Goal: Information Seeking & Learning: Learn about a topic

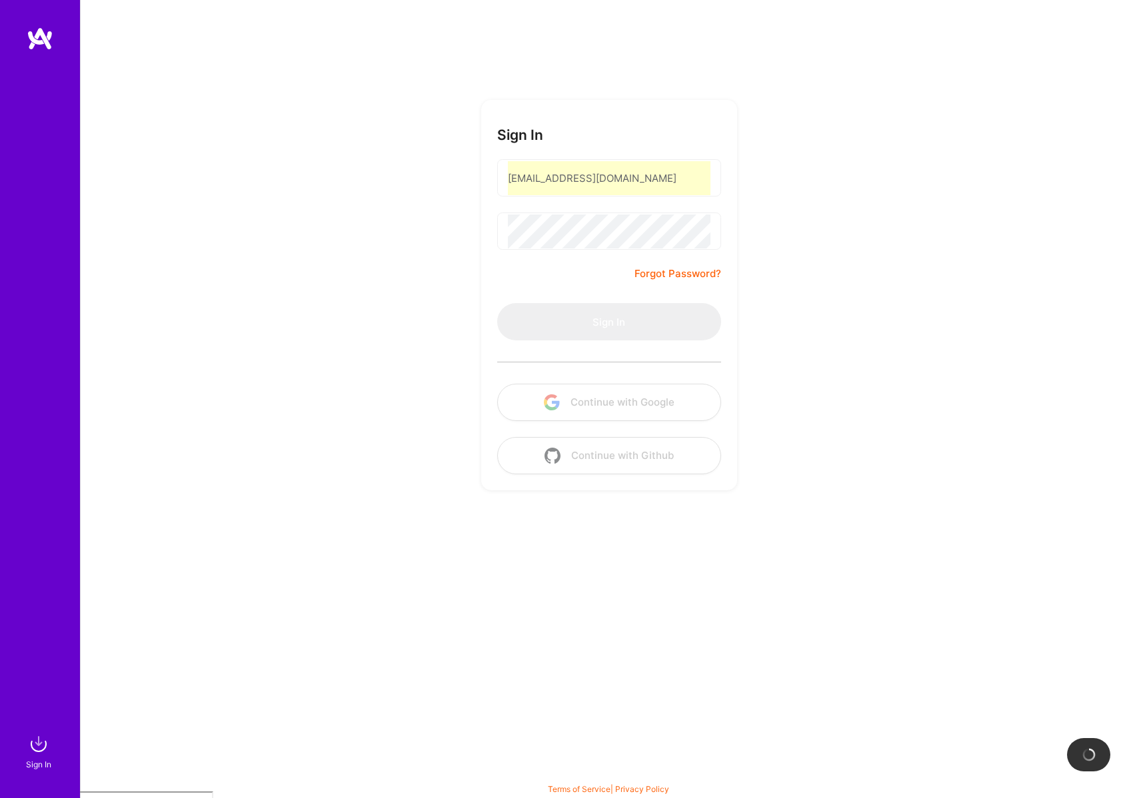
click at [343, 241] on div "Sign In catalin.rmc@gmail.com Forgot Password? Sign In Continue with Google Con…" at bounding box center [608, 399] width 1057 height 798
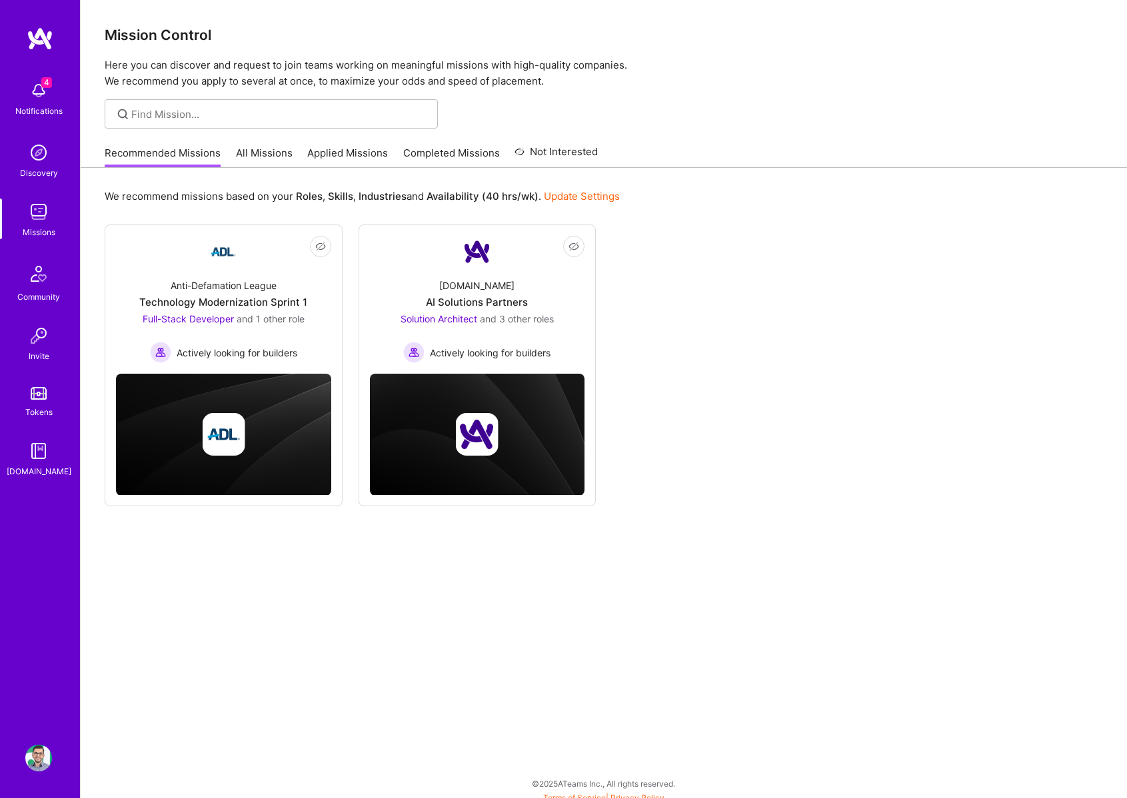
click at [272, 154] on link "All Missions" at bounding box center [264, 157] width 57 height 22
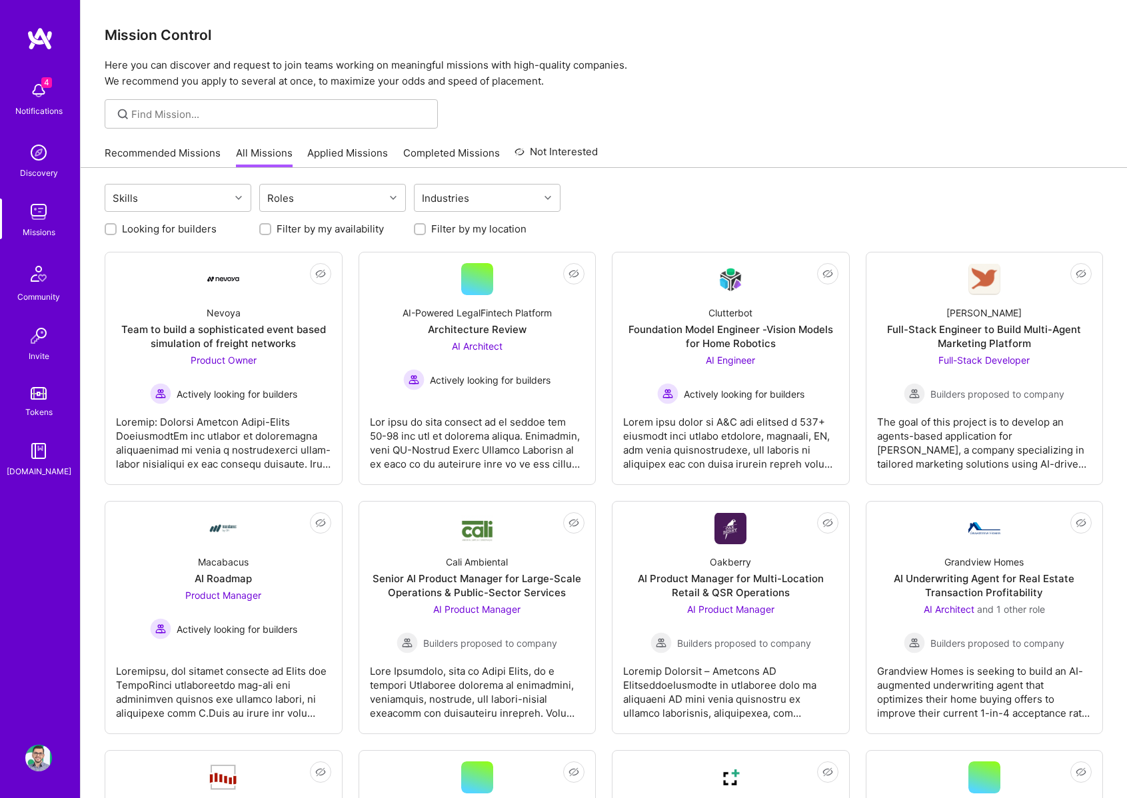
click at [123, 151] on link "Recommended Missions" at bounding box center [163, 157] width 116 height 22
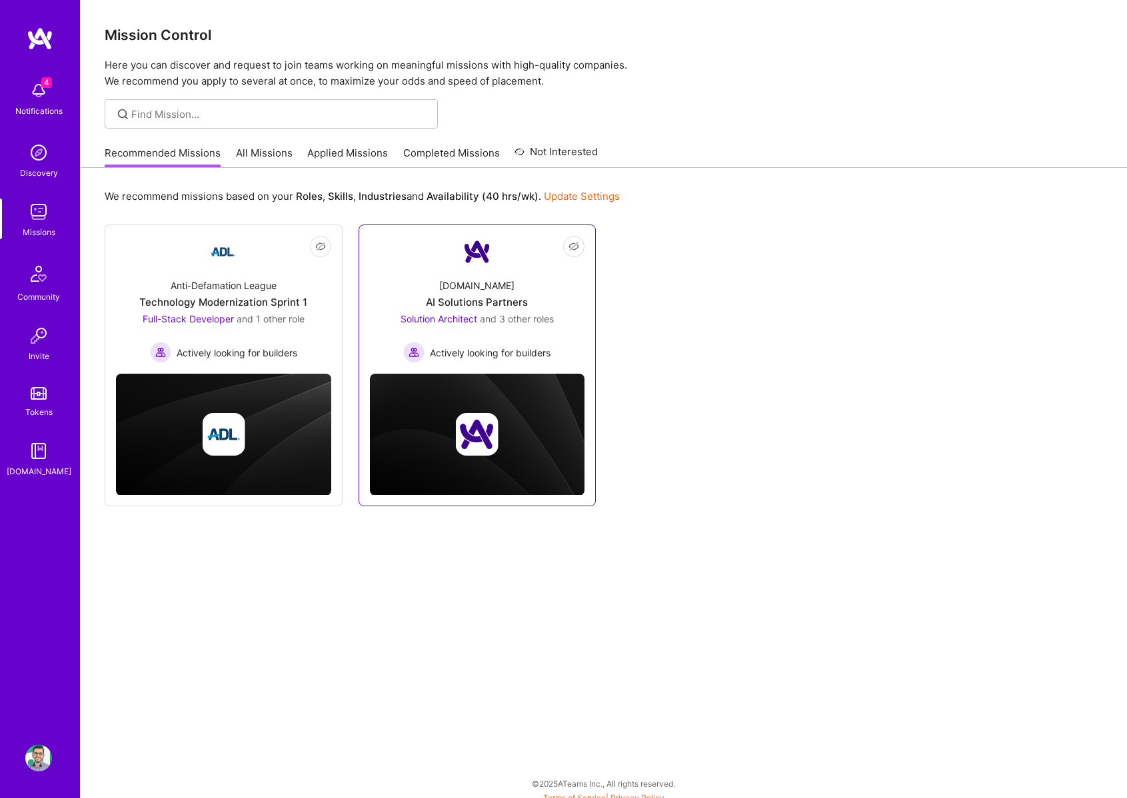
click at [484, 258] on img at bounding box center [477, 252] width 32 height 32
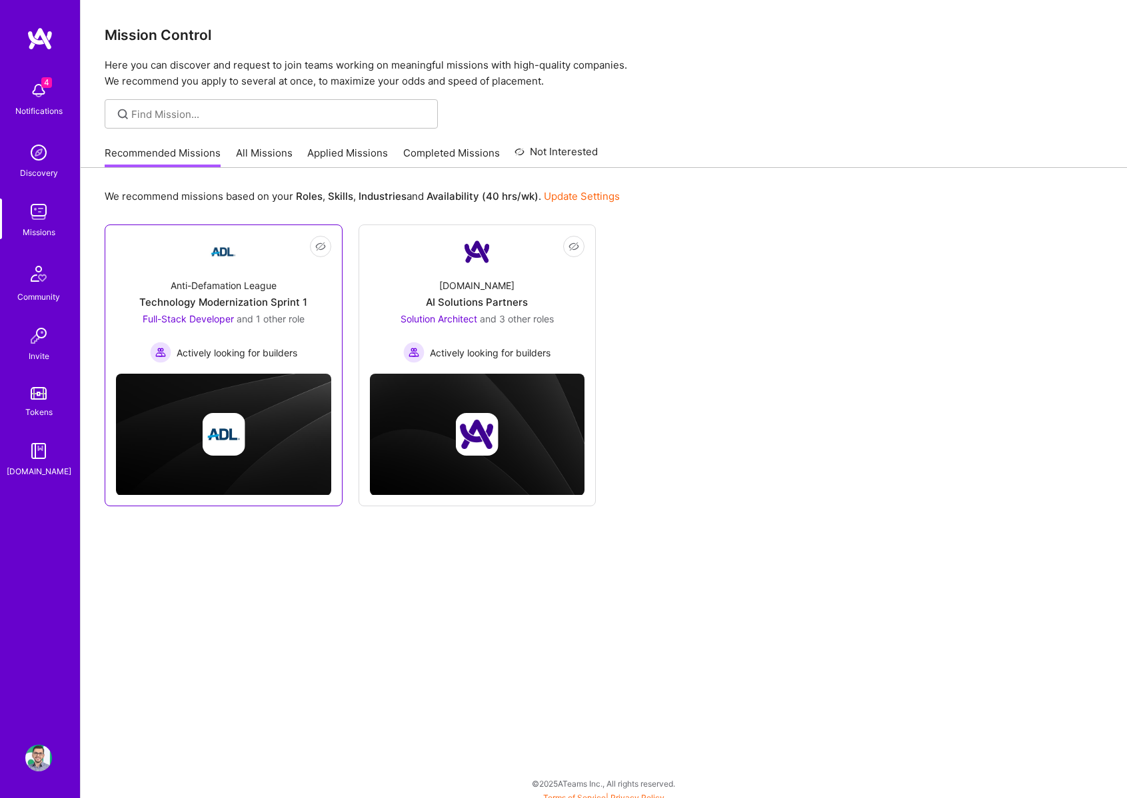
click at [228, 260] on img at bounding box center [223, 252] width 32 height 32
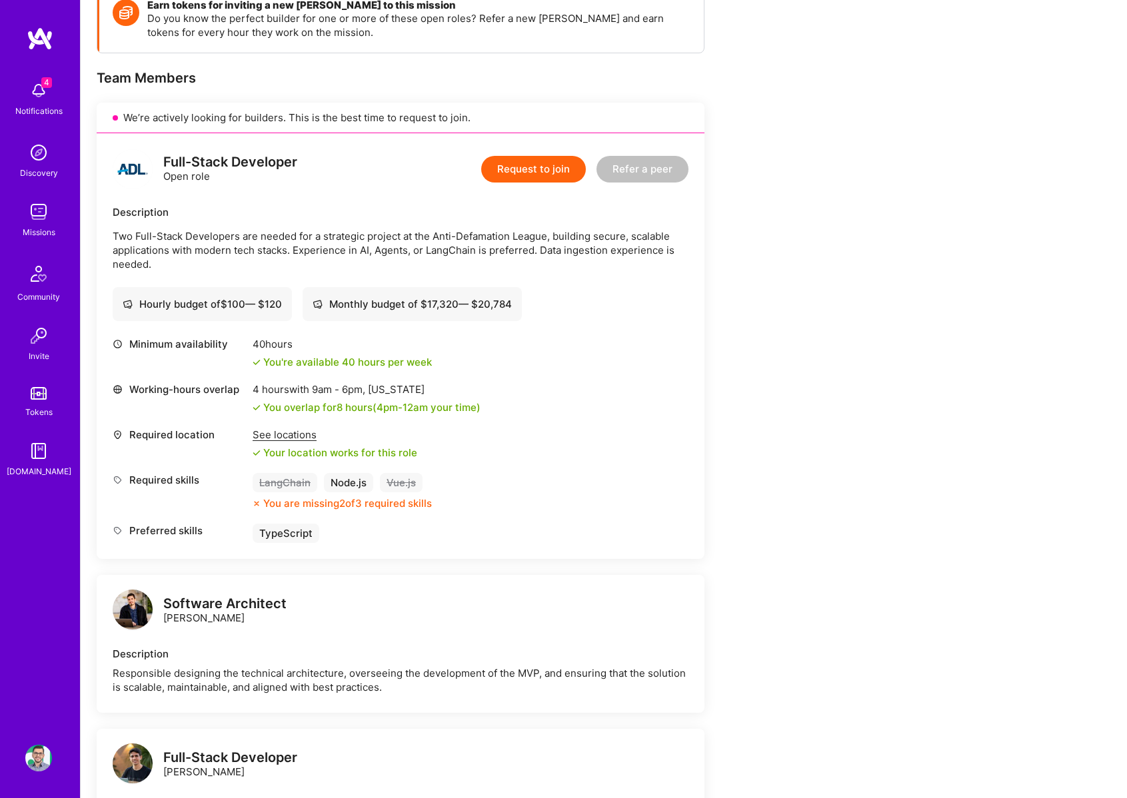
scroll to position [211, 0]
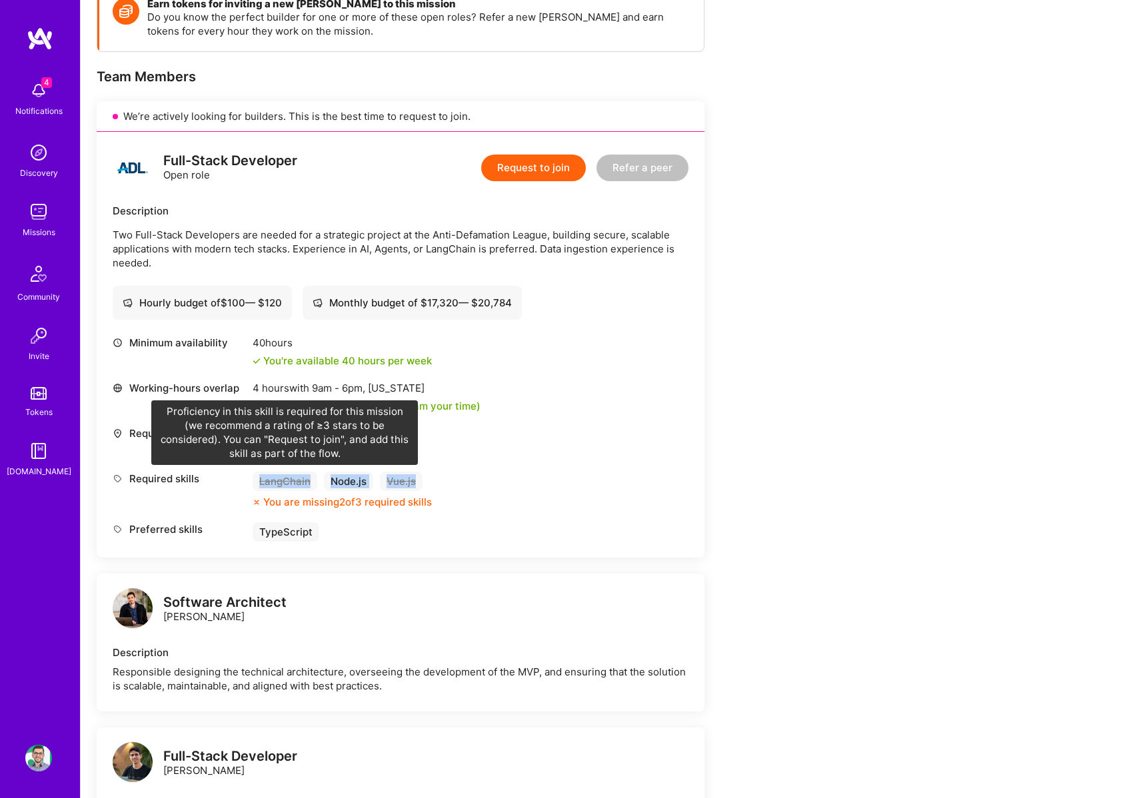
drag, startPoint x: 446, startPoint y: 480, endPoint x: 260, endPoint y: 478, distance: 186.6
click at [260, 478] on div "Required skills LangChain Node.[PERSON_NAME].js You are missing 2 of 3 required…" at bounding box center [401, 490] width 576 height 37
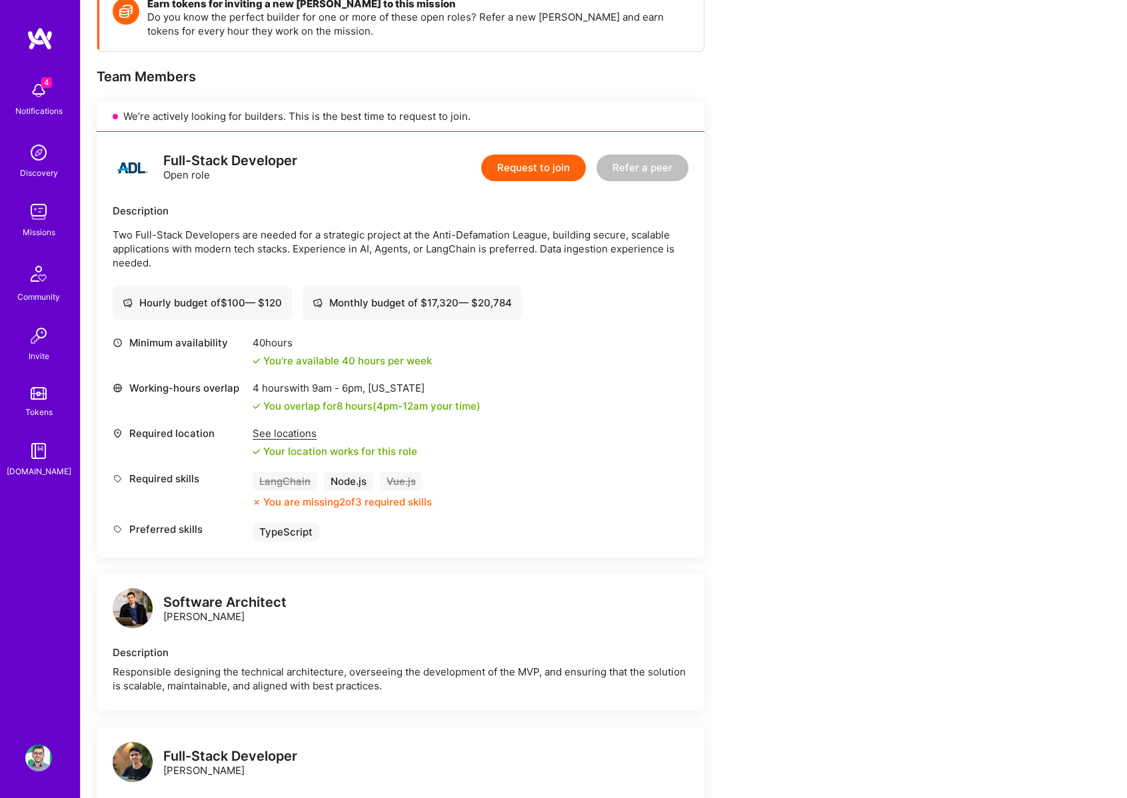
click at [395, 434] on div "See locations" at bounding box center [335, 433] width 165 height 14
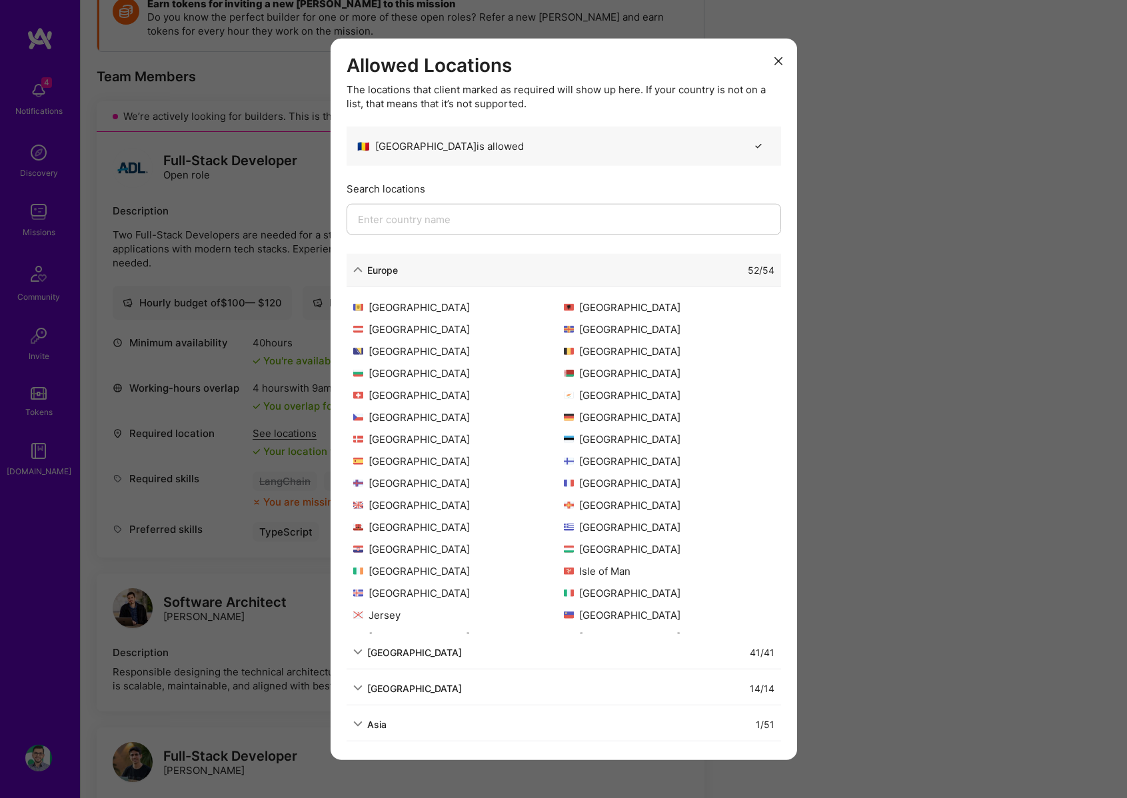
click at [228, 475] on div "Allowed Locations The locations that client marked as required will show up her…" at bounding box center [563, 399] width 1127 height 798
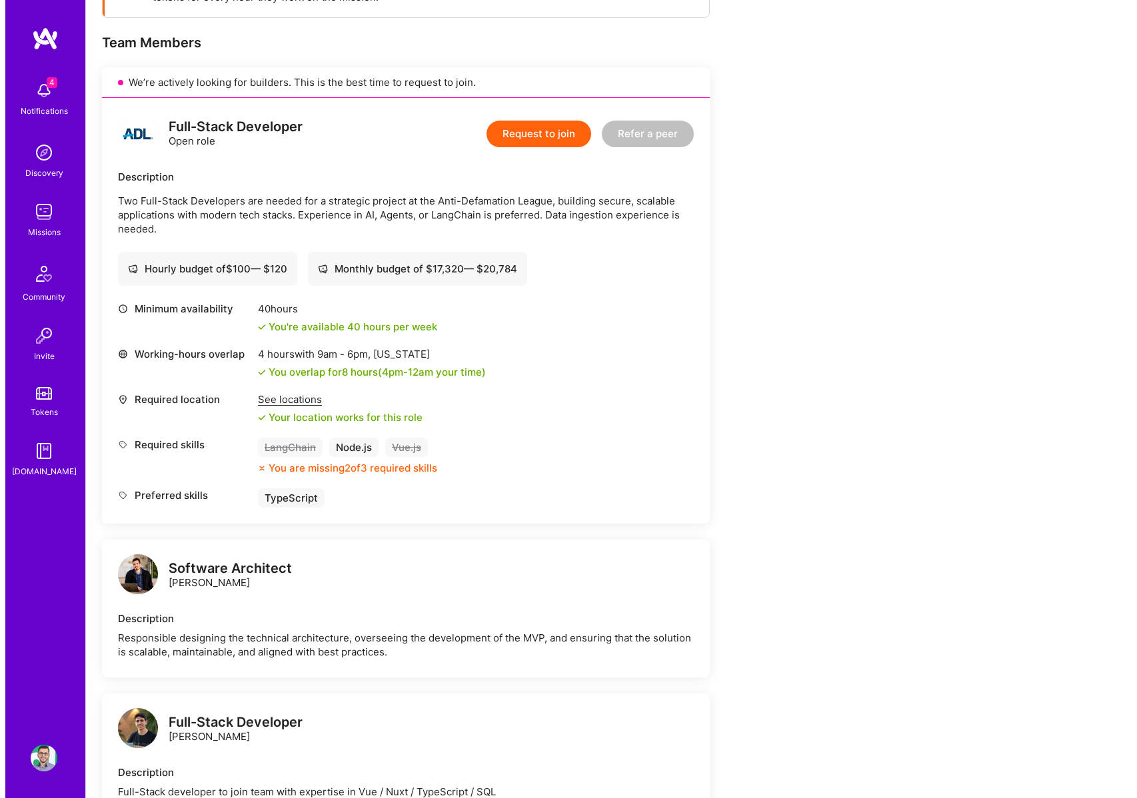
scroll to position [537, 0]
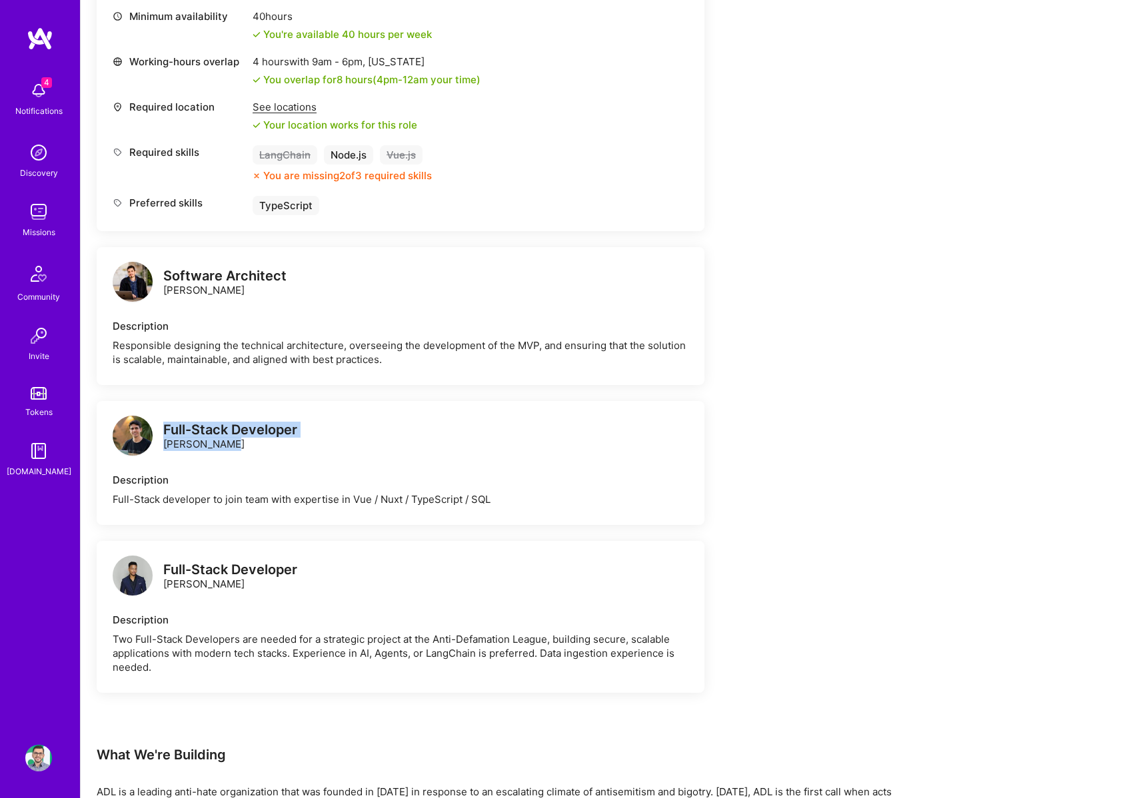
drag, startPoint x: 292, startPoint y: 453, endPoint x: 162, endPoint y: 428, distance: 132.4
click at [162, 428] on div "Full-Stack Developer [PERSON_NAME]" at bounding box center [205, 437] width 185 height 40
drag, startPoint x: 161, startPoint y: 428, endPoint x: 257, endPoint y: 443, distance: 96.5
click at [255, 442] on div "Full-Stack Developer [PERSON_NAME]" at bounding box center [205, 437] width 185 height 40
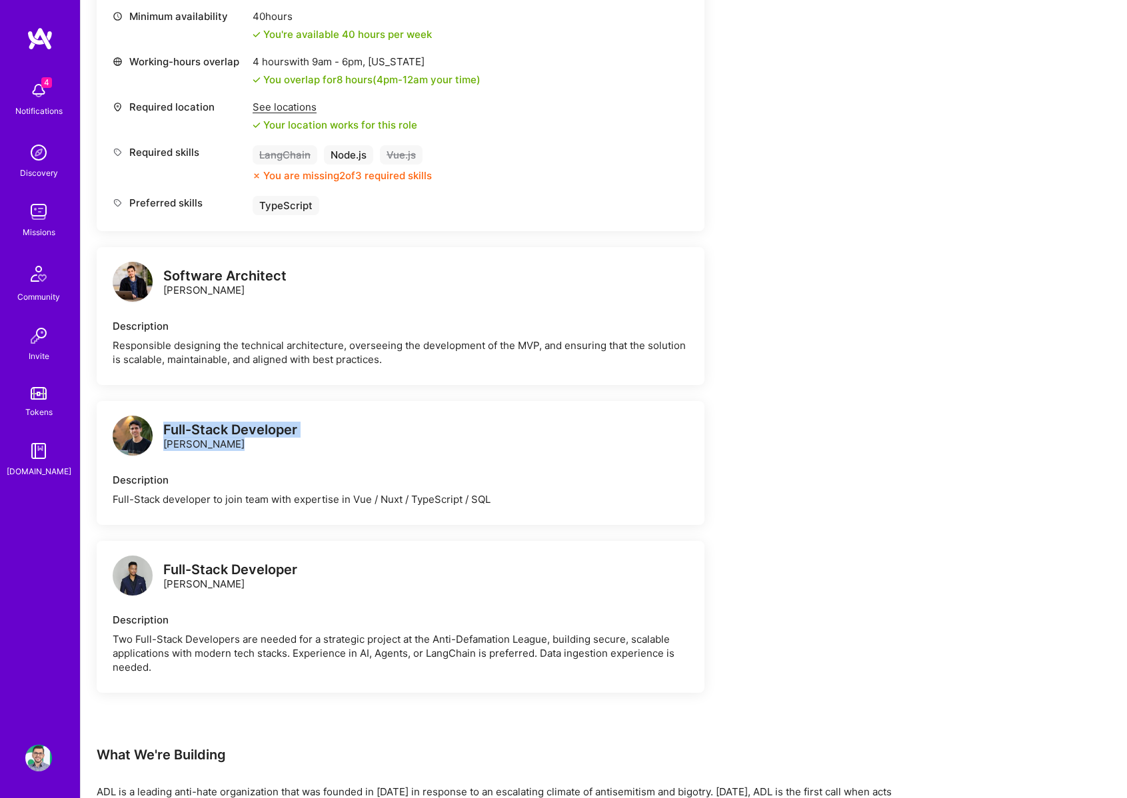
click at [259, 444] on div "Full-Stack Developer [PERSON_NAME]" at bounding box center [230, 437] width 134 height 28
drag, startPoint x: 230, startPoint y: 442, endPoint x: 161, endPoint y: 428, distance: 70.7
click at [161, 428] on div "Full-Stack Developer [PERSON_NAME]" at bounding box center [205, 437] width 185 height 40
click at [378, 410] on div "Full-Stack Developer [PERSON_NAME] Description Full-Stack developer to join tea…" at bounding box center [401, 463] width 608 height 124
